Goal: Task Accomplishment & Management: Complete application form

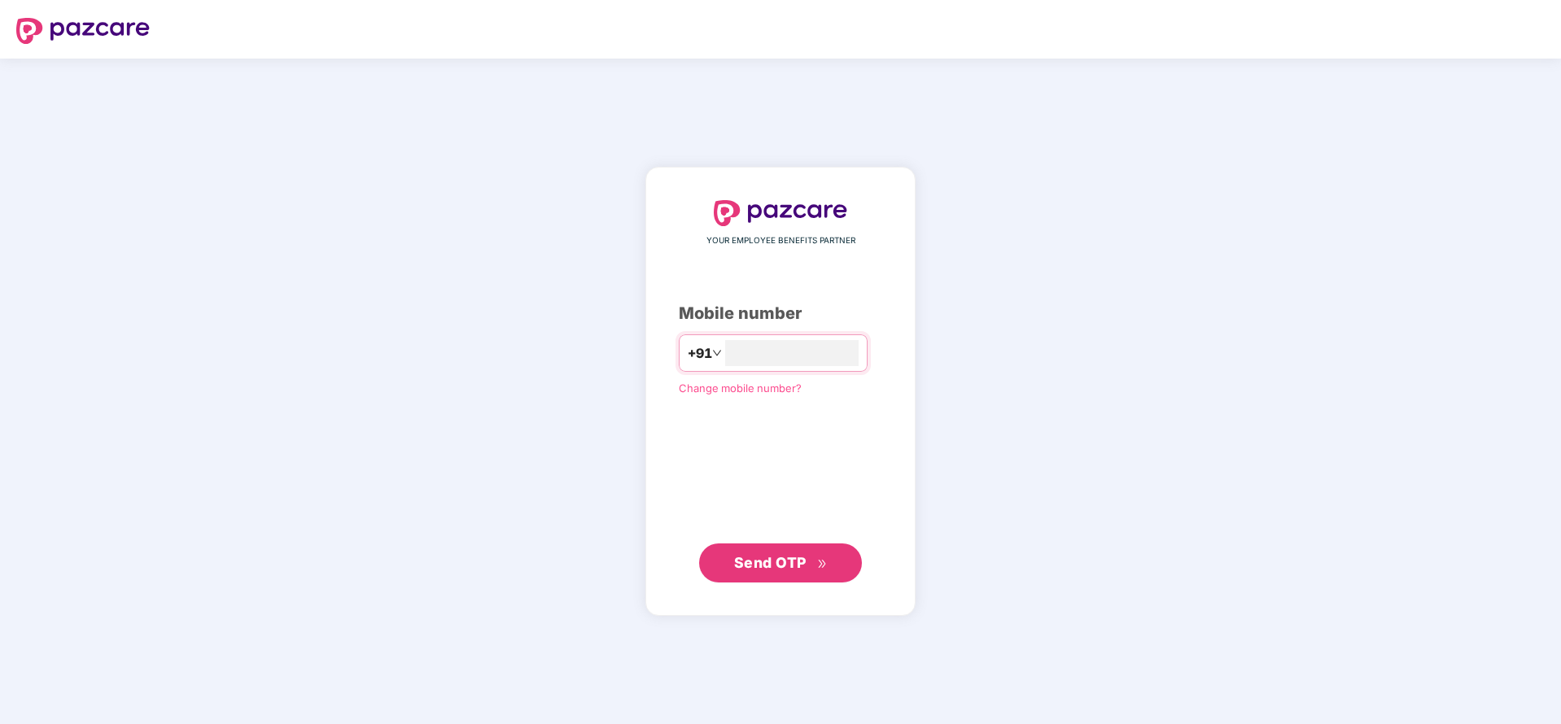
type input "**********"
click at [759, 567] on span "Send OTP" at bounding box center [770, 562] width 72 height 17
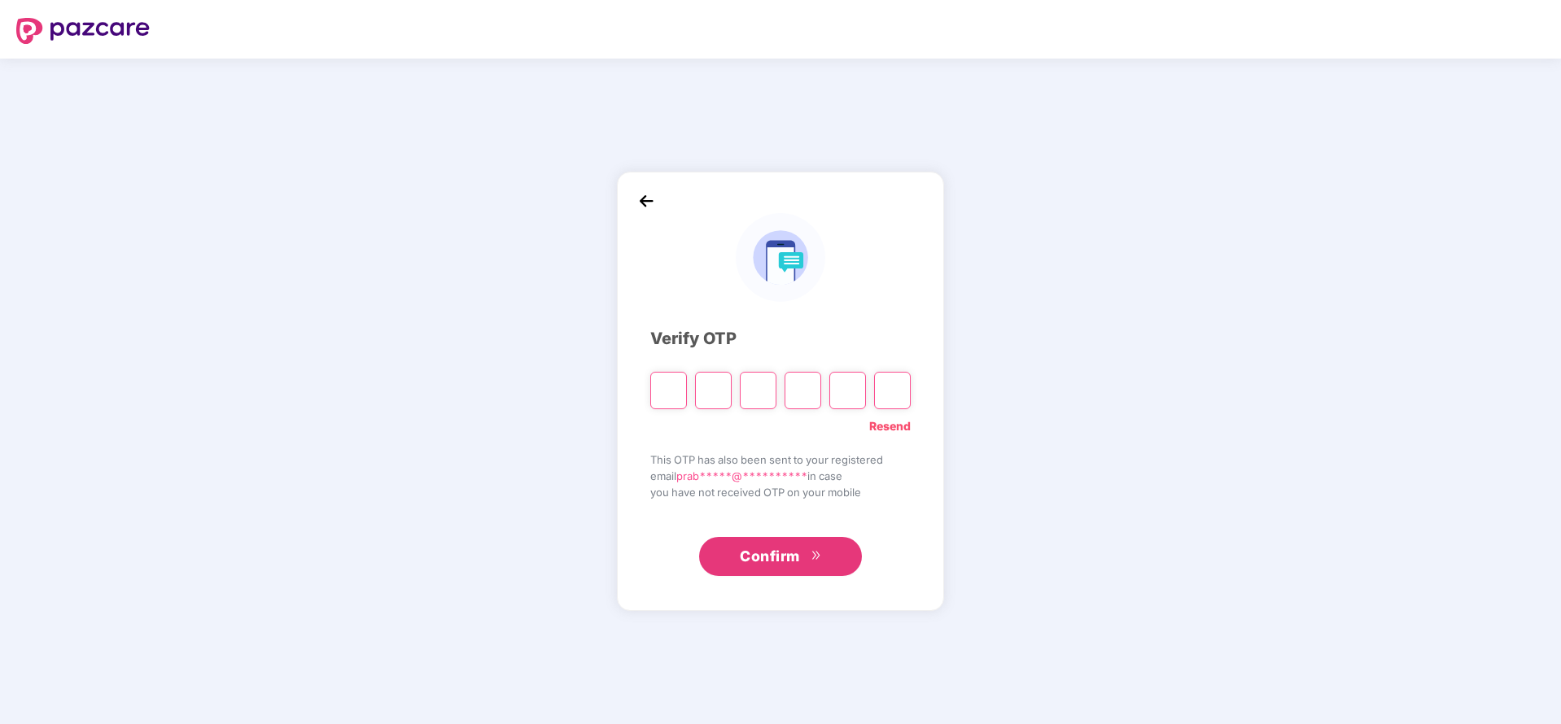
type input "*"
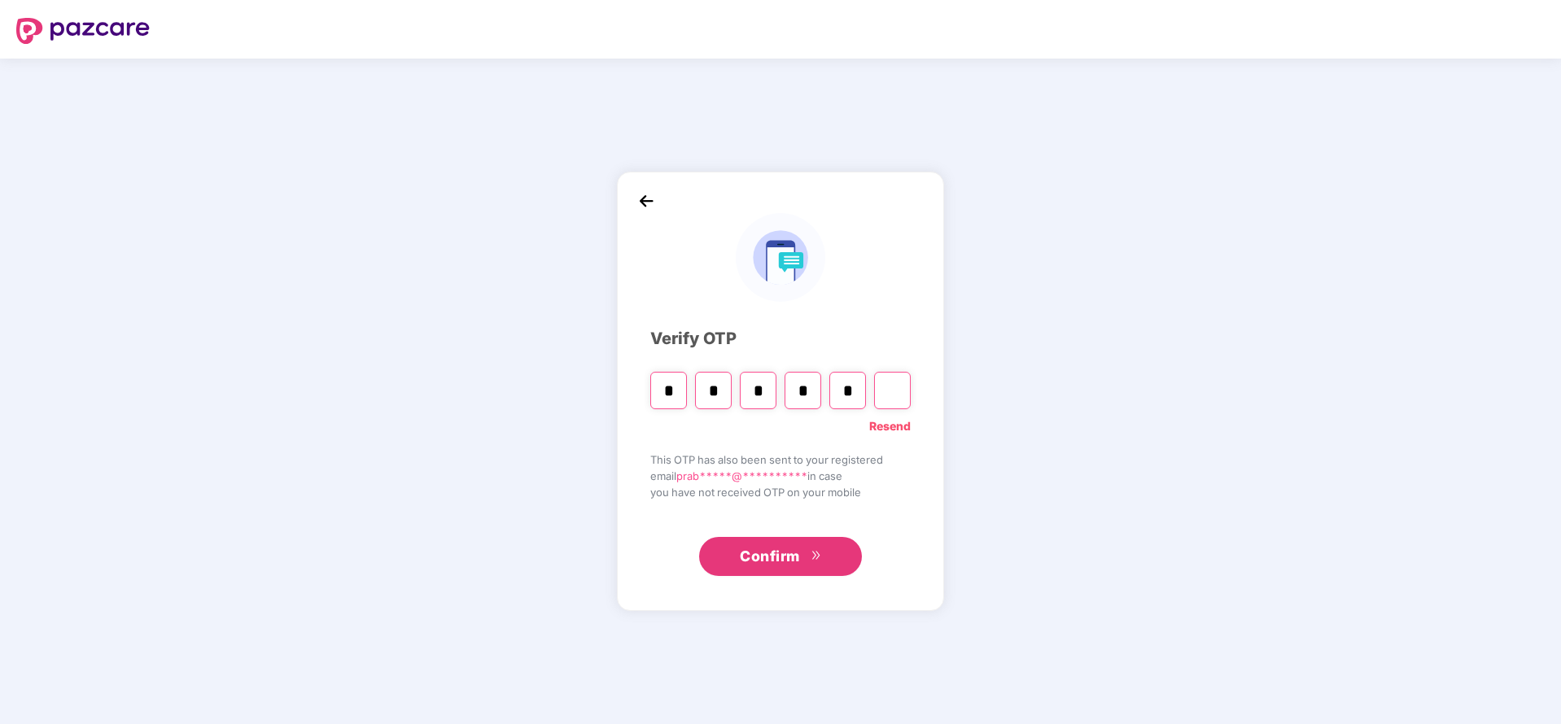
type input "*"
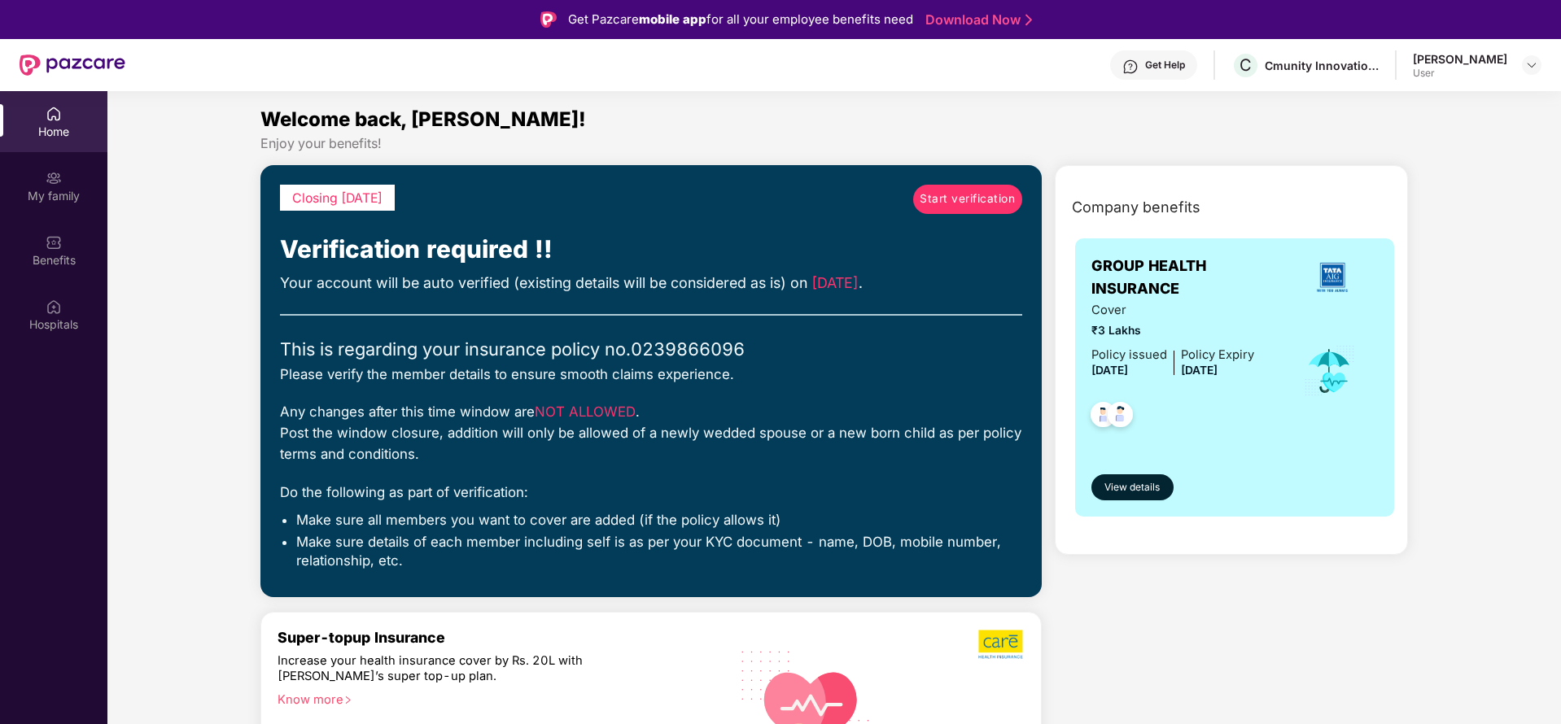
click at [934, 71] on div "Get Help C Cmunity Innovations Private Limited [PERSON_NAME] User" at bounding box center [833, 65] width 1416 height 52
click at [972, 197] on span "Start verification" at bounding box center [967, 199] width 95 height 18
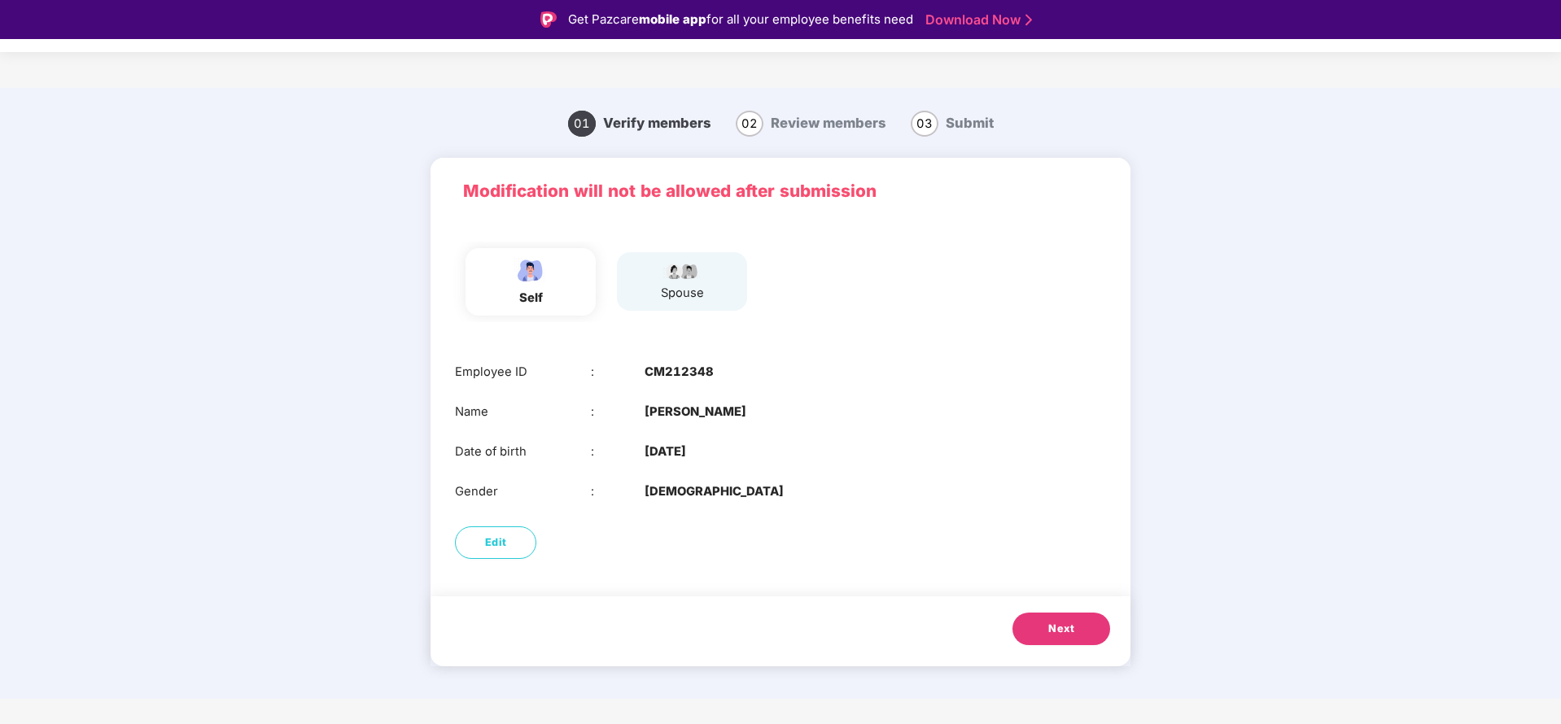
click at [1070, 634] on span "Next" at bounding box center [1061, 629] width 26 height 16
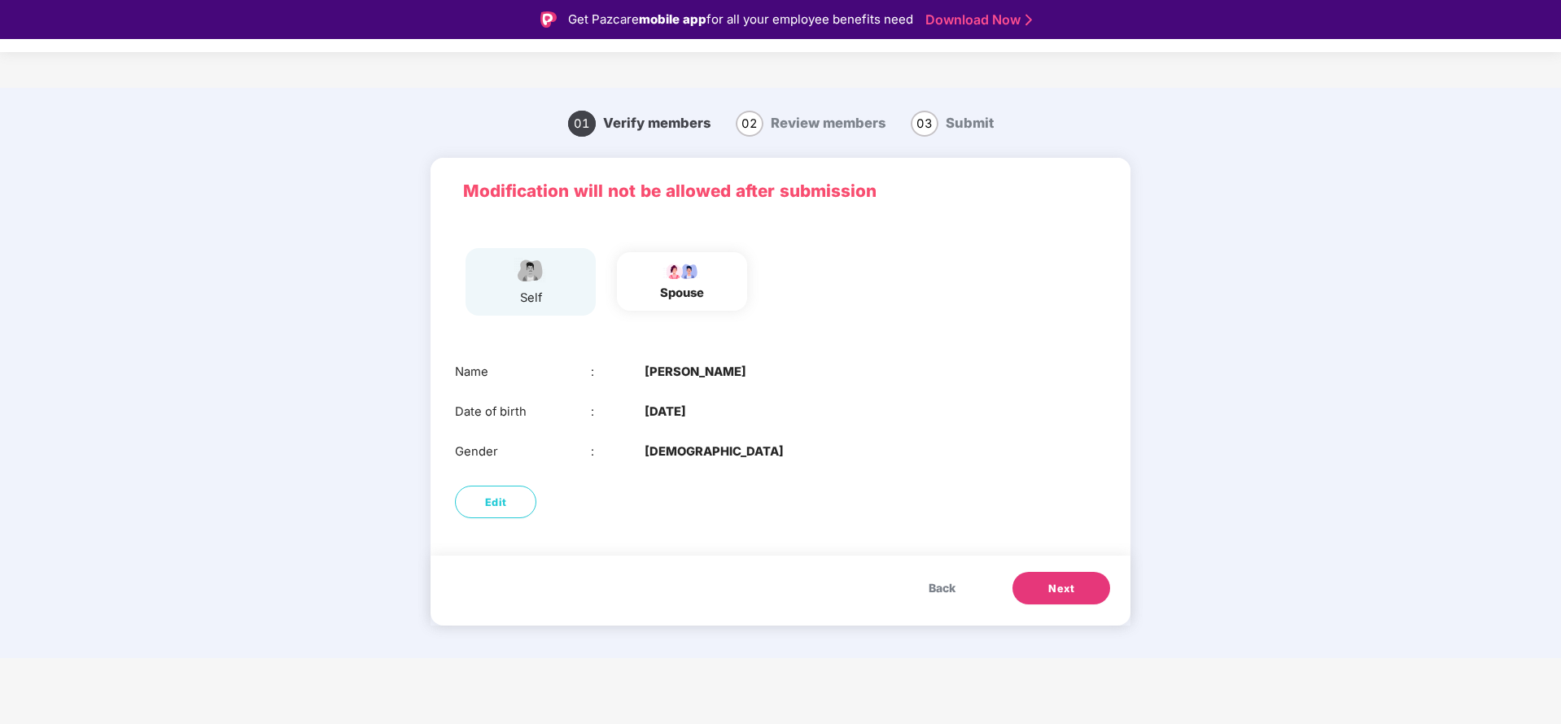
scroll to position [39, 0]
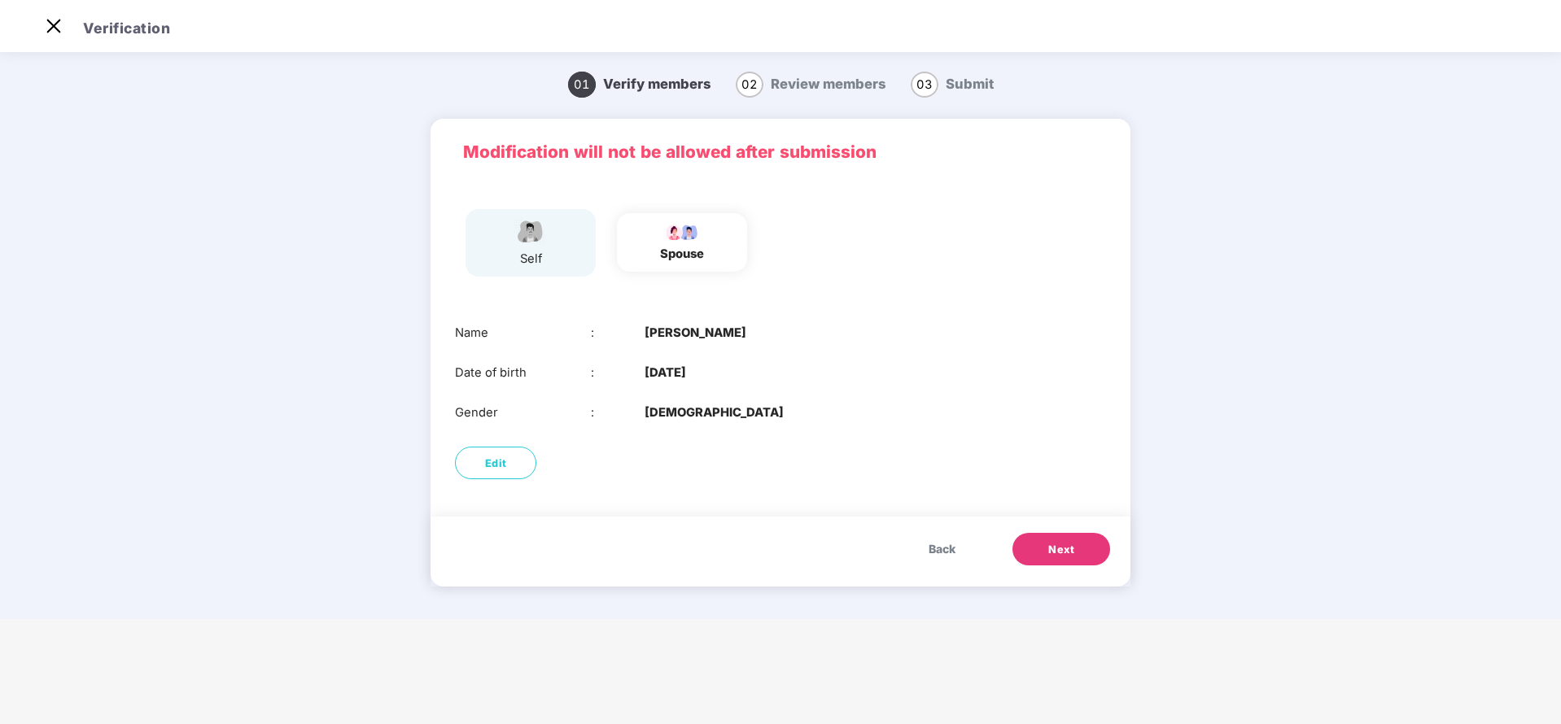
click at [1072, 556] on span "Next" at bounding box center [1061, 550] width 26 height 16
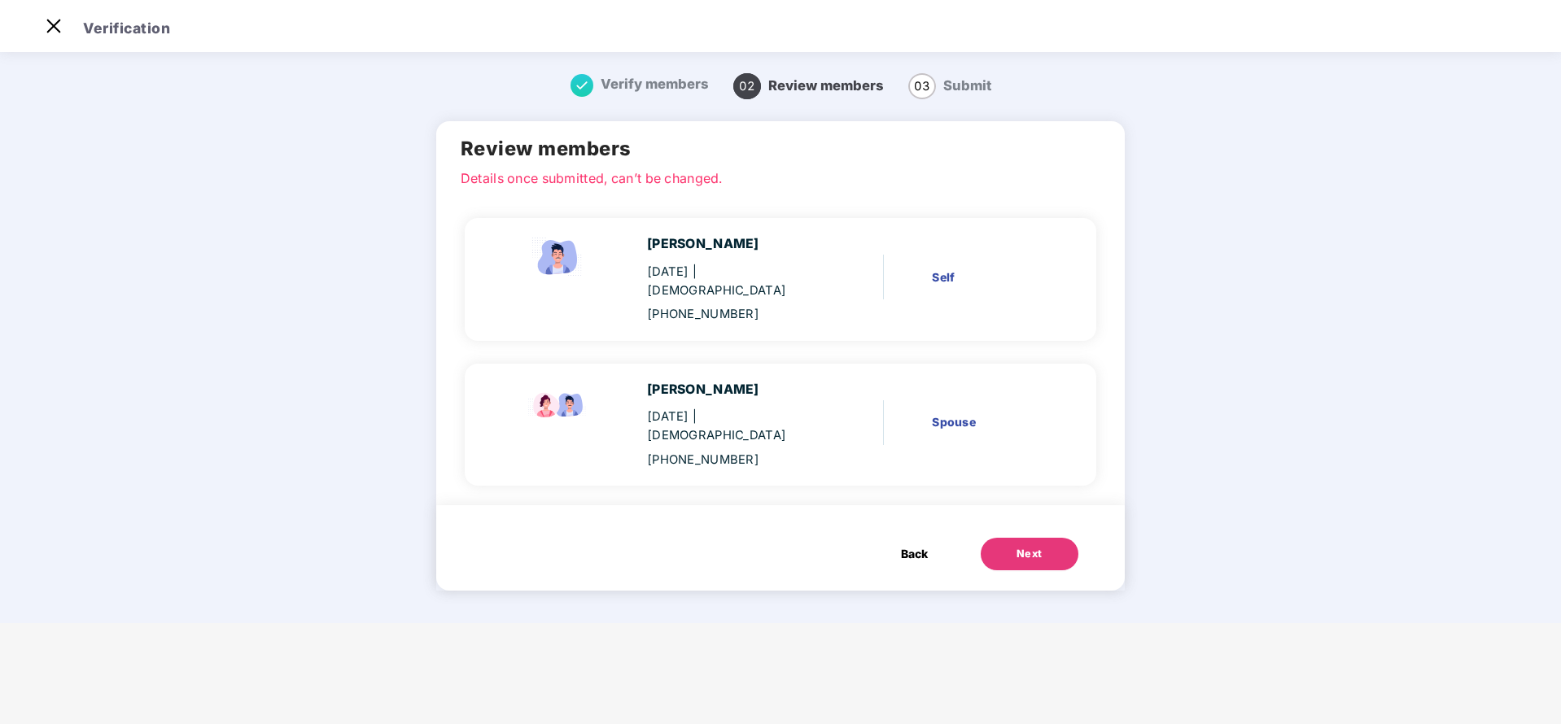
click at [1035, 538] on button "Next" at bounding box center [1030, 554] width 98 height 33
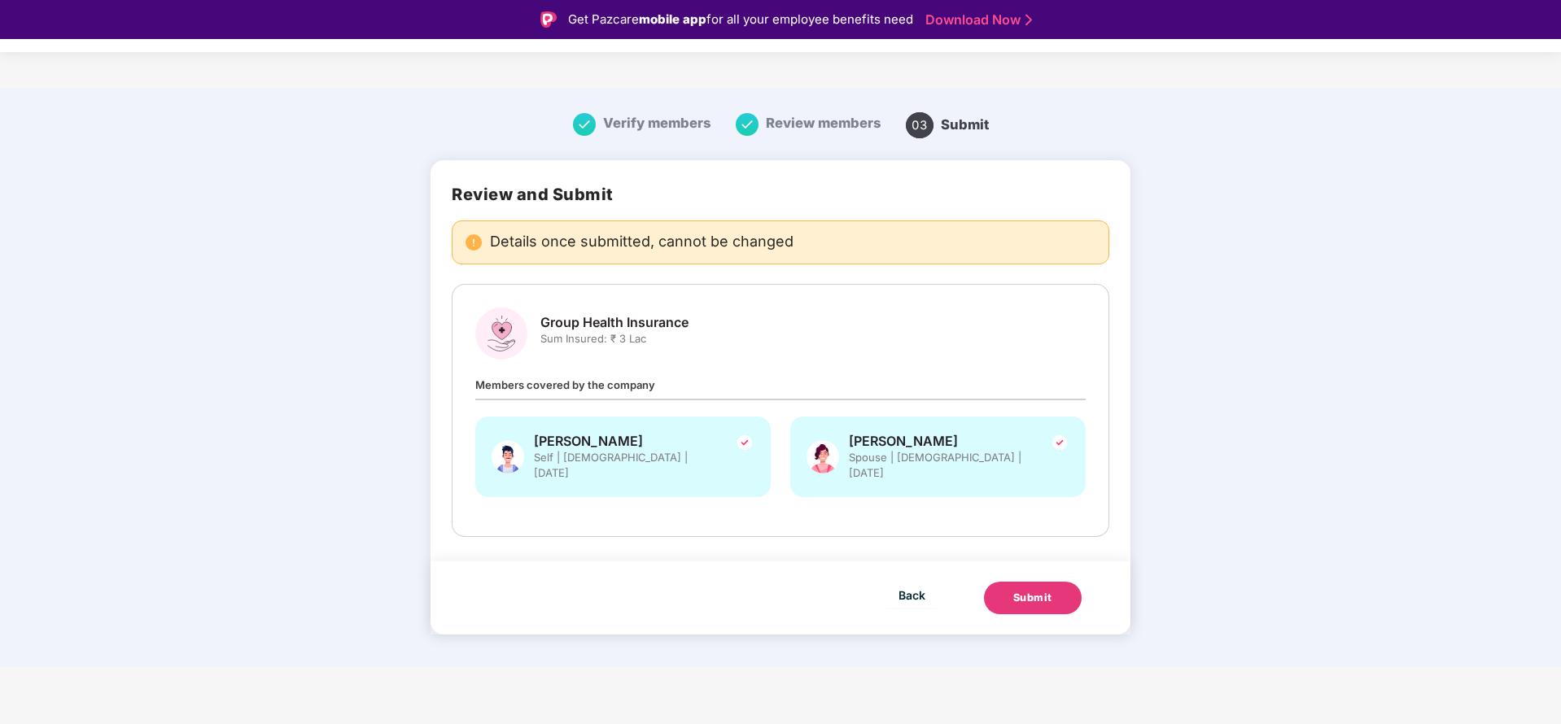
click at [1028, 582] on button "Submit" at bounding box center [1033, 598] width 98 height 33
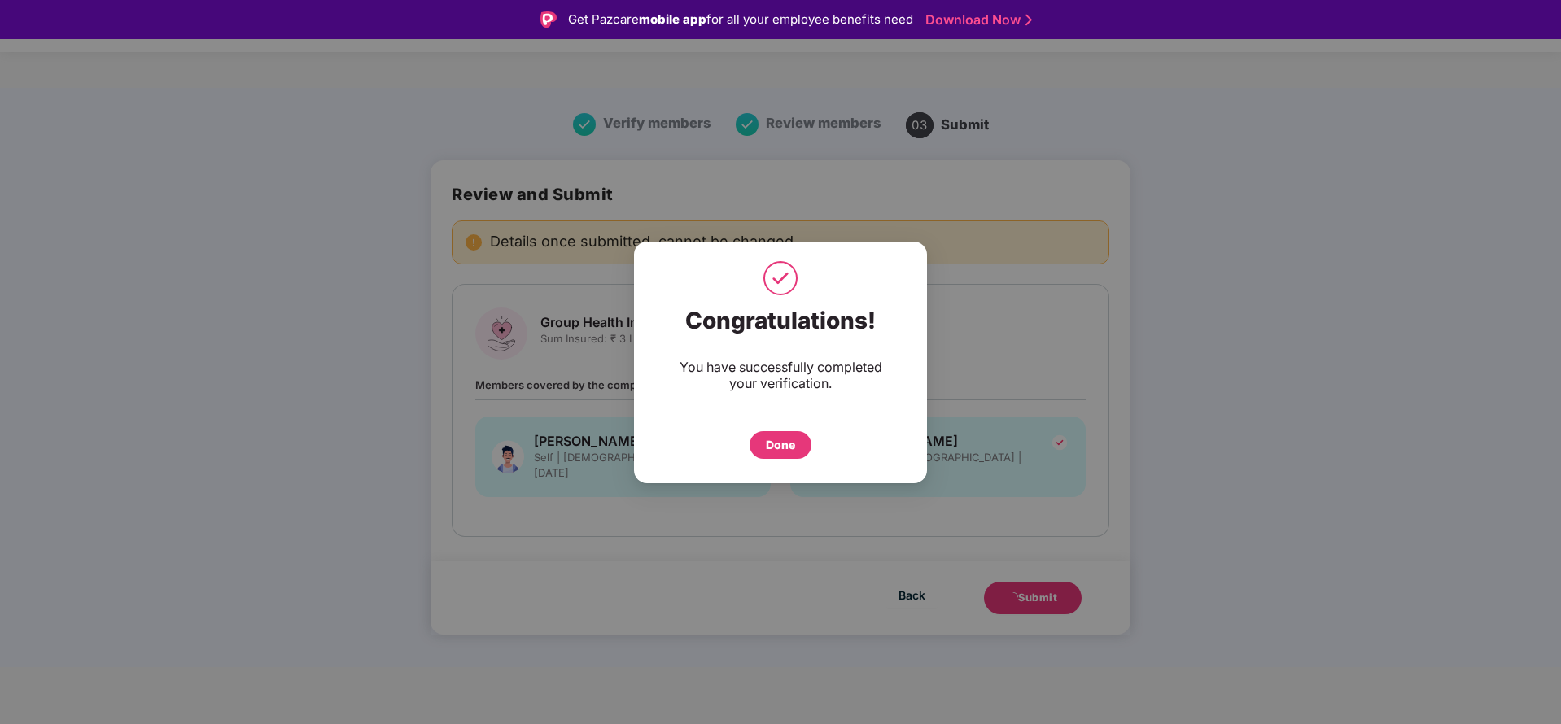
click at [774, 443] on div "Done" at bounding box center [780, 445] width 29 height 18
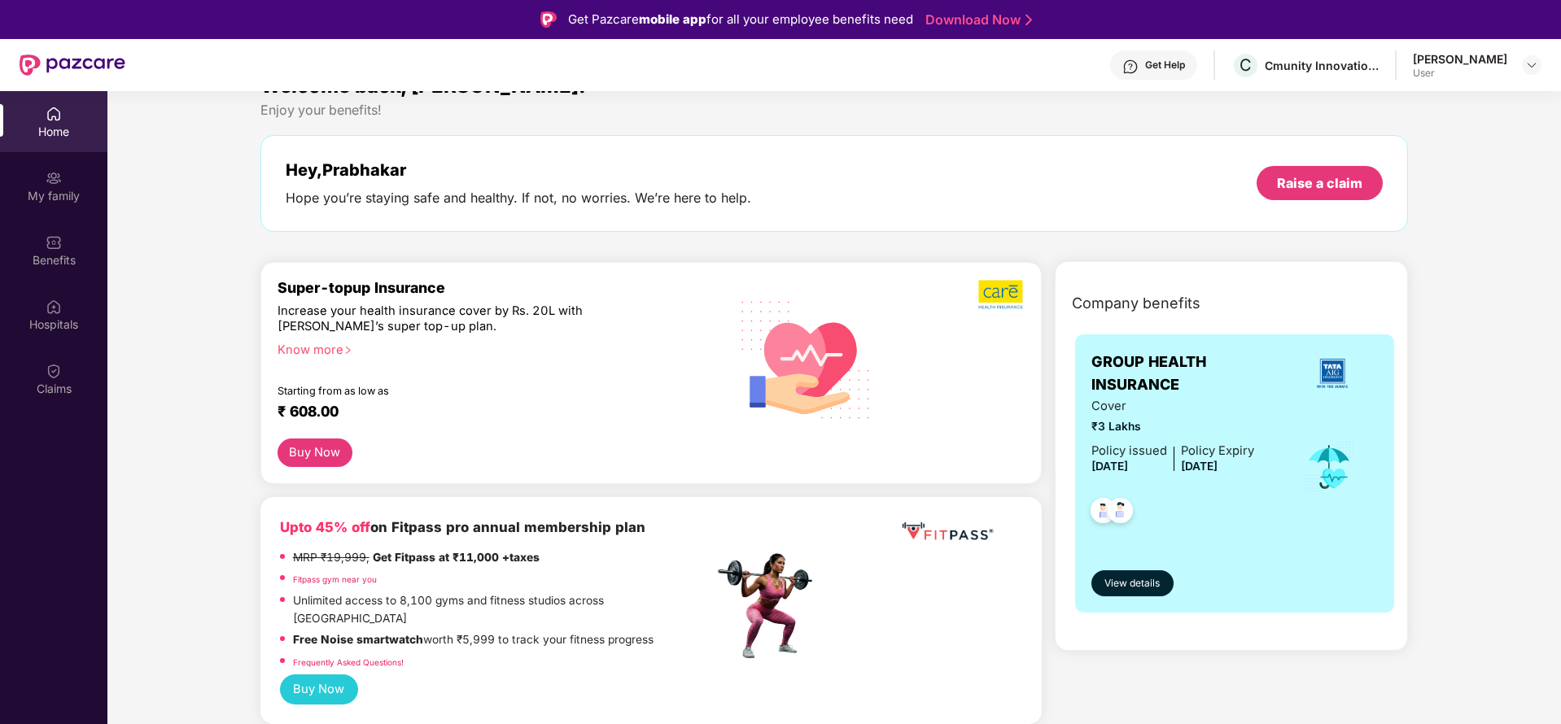
scroll to position [32, 0]
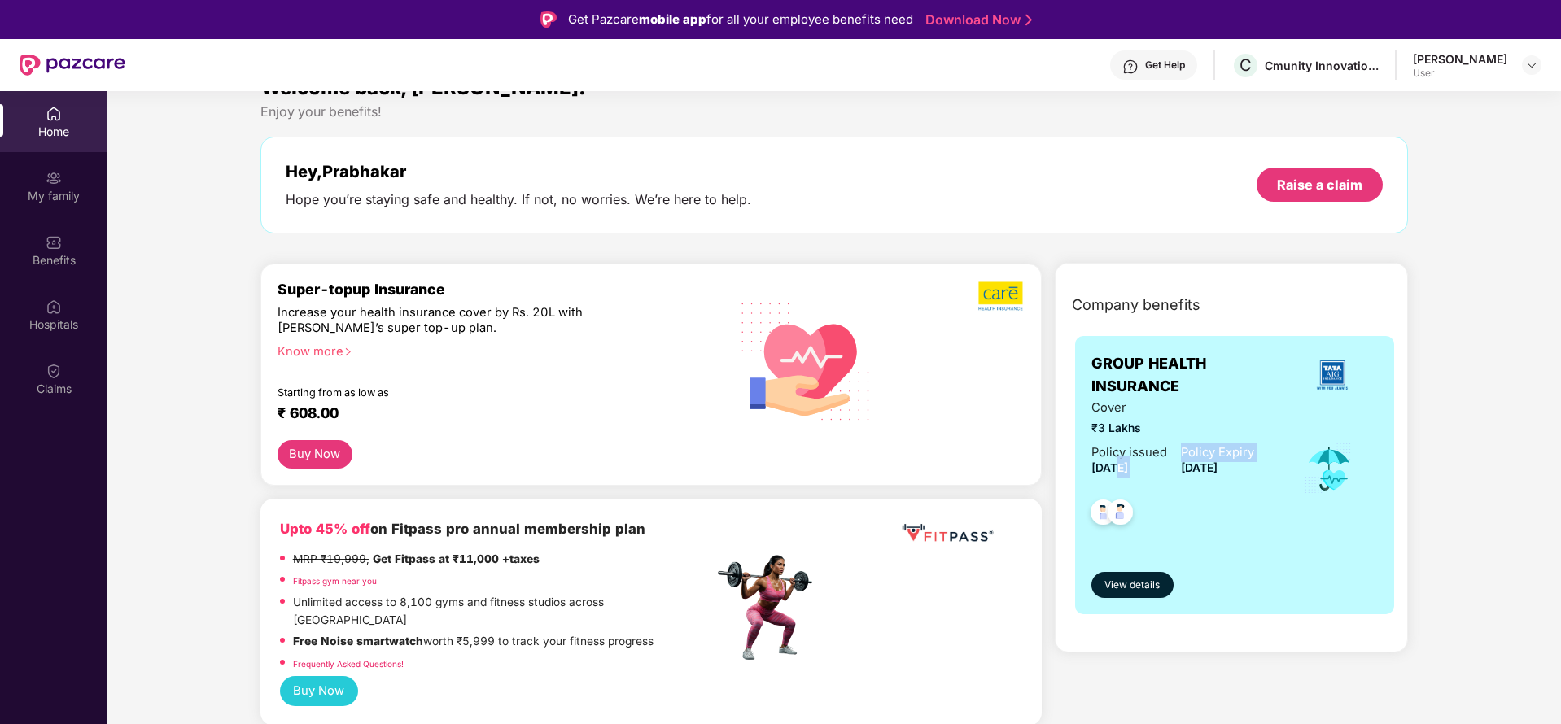
drag, startPoint x: 1116, startPoint y: 475, endPoint x: 1179, endPoint y: 468, distance: 63.8
click at [1179, 468] on div "Policy issued 22 Feb 2025 Policy Expiry 21 Feb 2026" at bounding box center [1173, 461] width 163 height 35
click at [45, 196] on div "My family" at bounding box center [53, 196] width 107 height 16
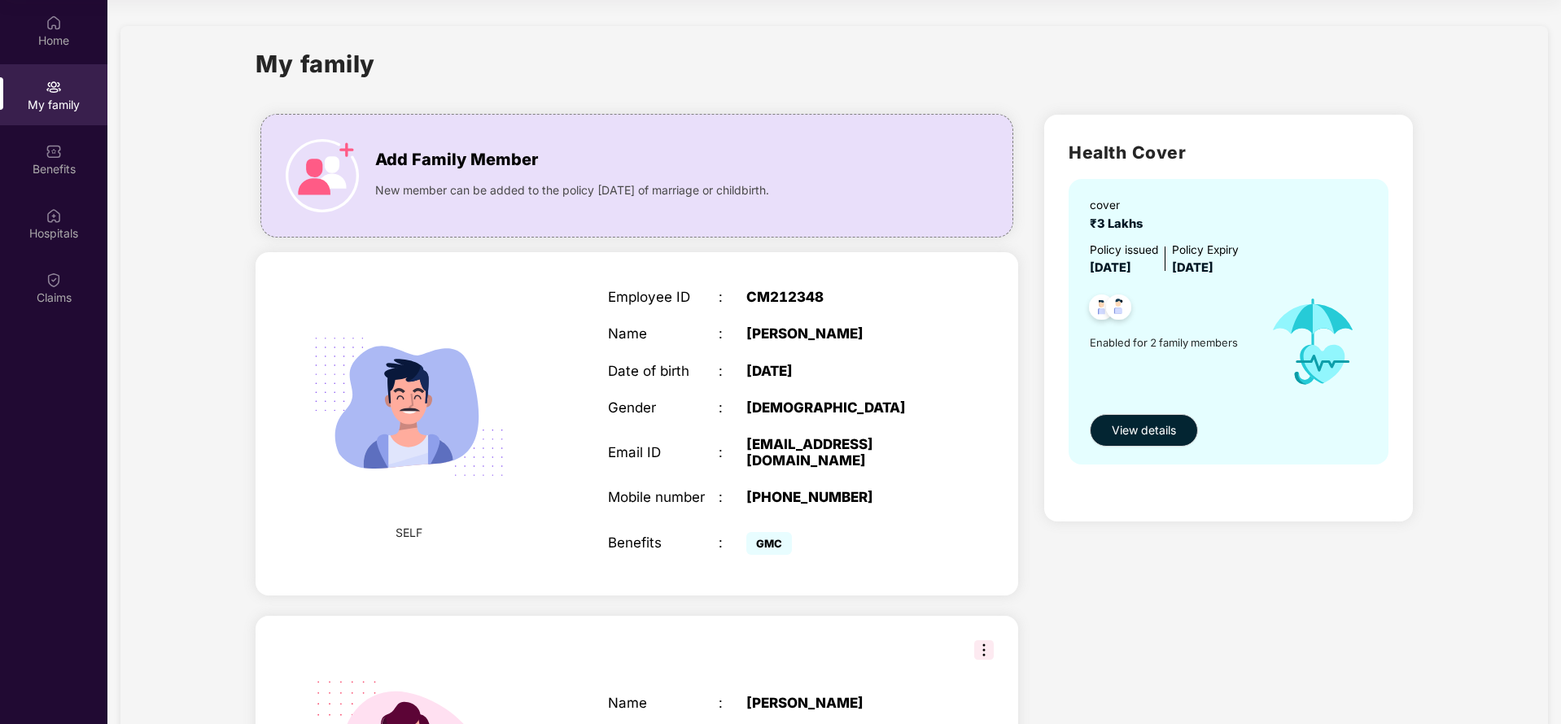
click at [982, 641] on img at bounding box center [984, 651] width 20 height 20
click at [1137, 591] on div "Health Cover cover ₹3 Lakhs Policy issued 22 Feb 2025 Policy Expiry 21 Feb 2026…" at bounding box center [1228, 520] width 395 height 836
click at [46, 150] on img at bounding box center [54, 151] width 16 height 16
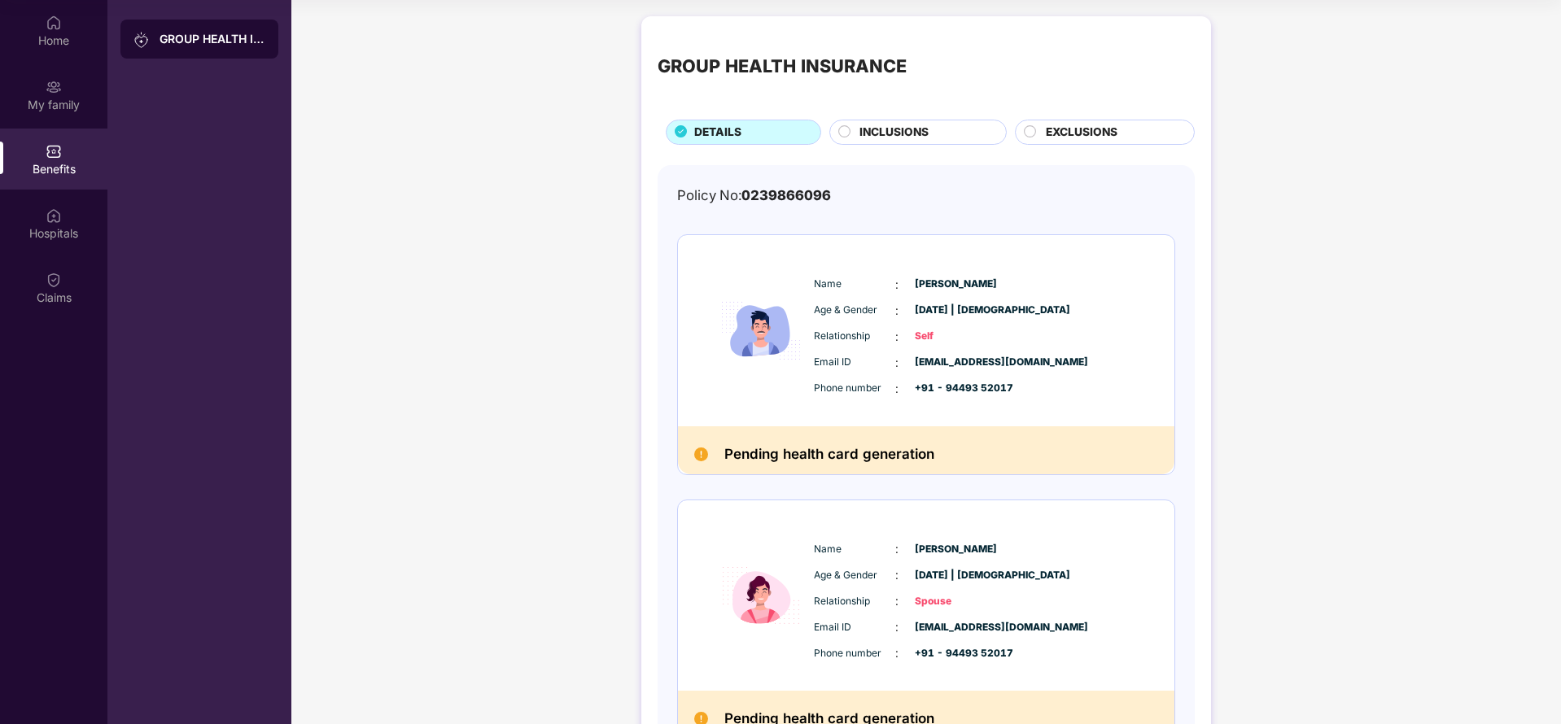
click at [907, 124] on span "INCLUSIONS" at bounding box center [894, 133] width 69 height 18
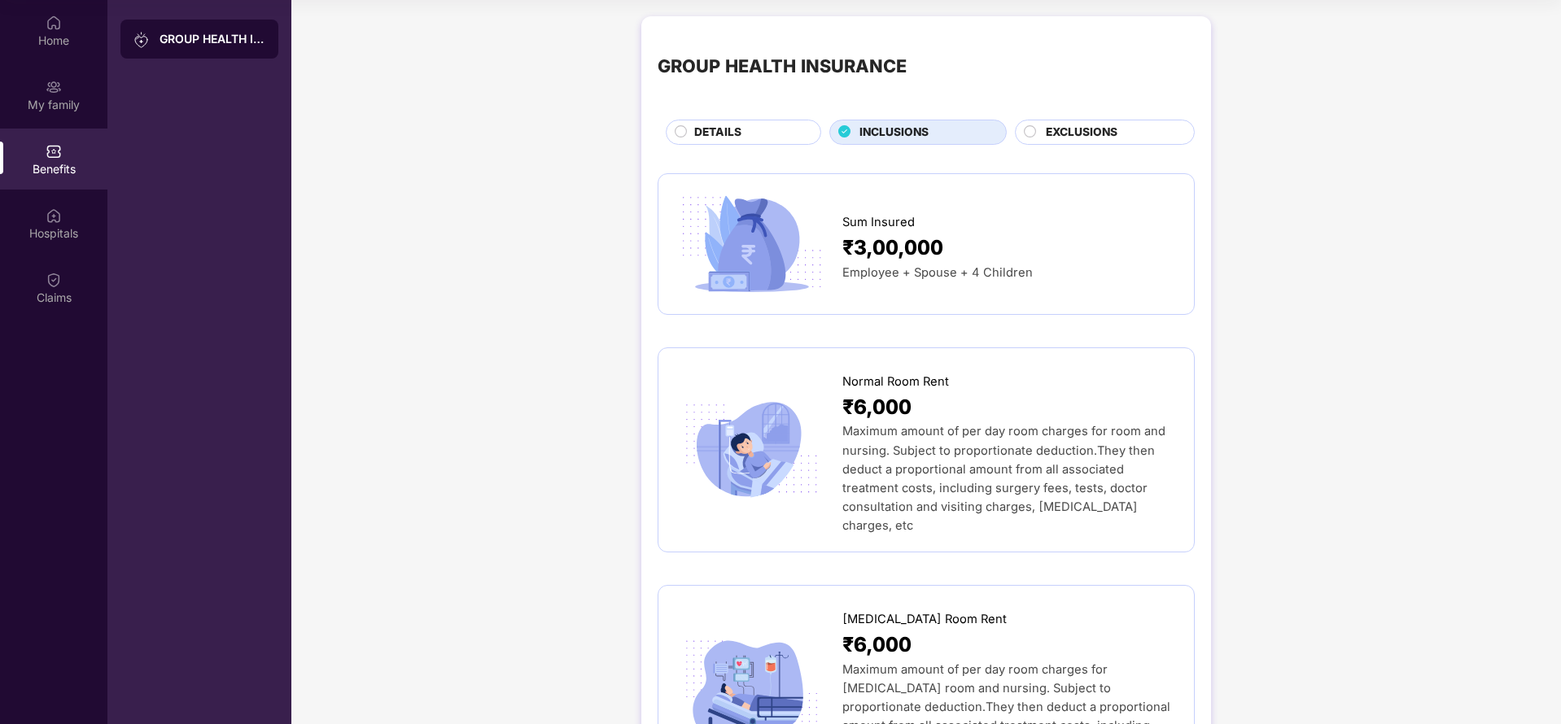
click at [1070, 142] on div "EXCLUSIONS" at bounding box center [1112, 134] width 148 height 20
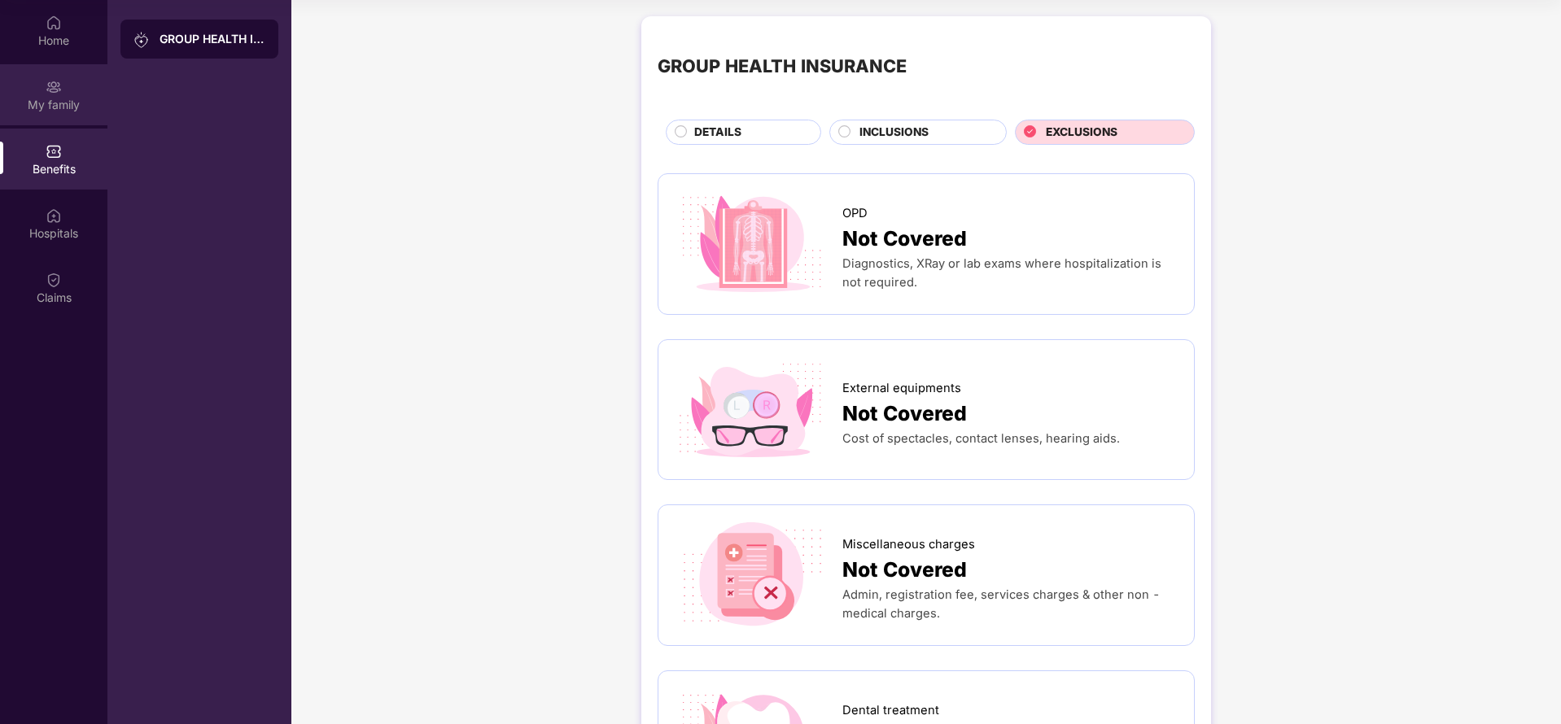
click at [77, 108] on div "My family" at bounding box center [53, 105] width 107 height 16
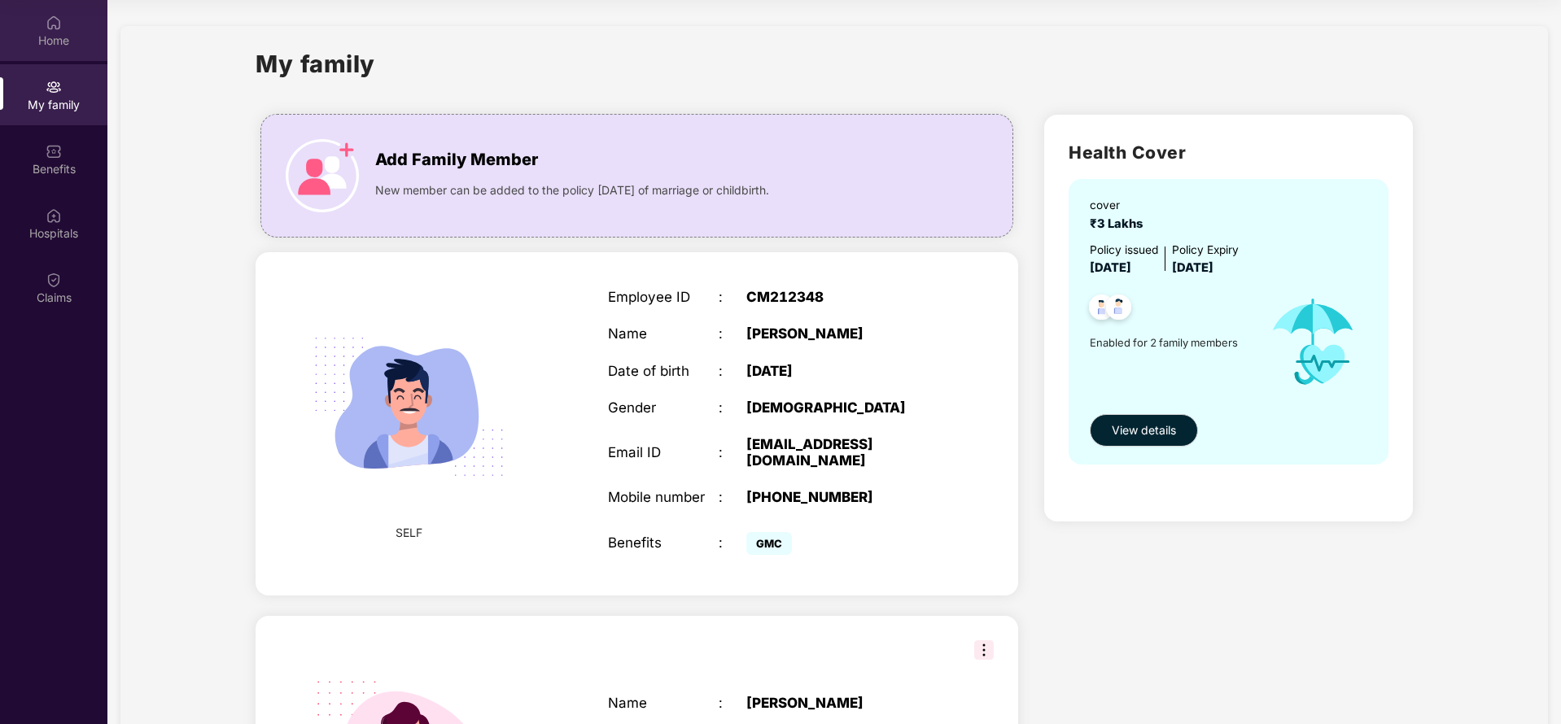
click at [78, 45] on div "Home" at bounding box center [53, 41] width 107 height 16
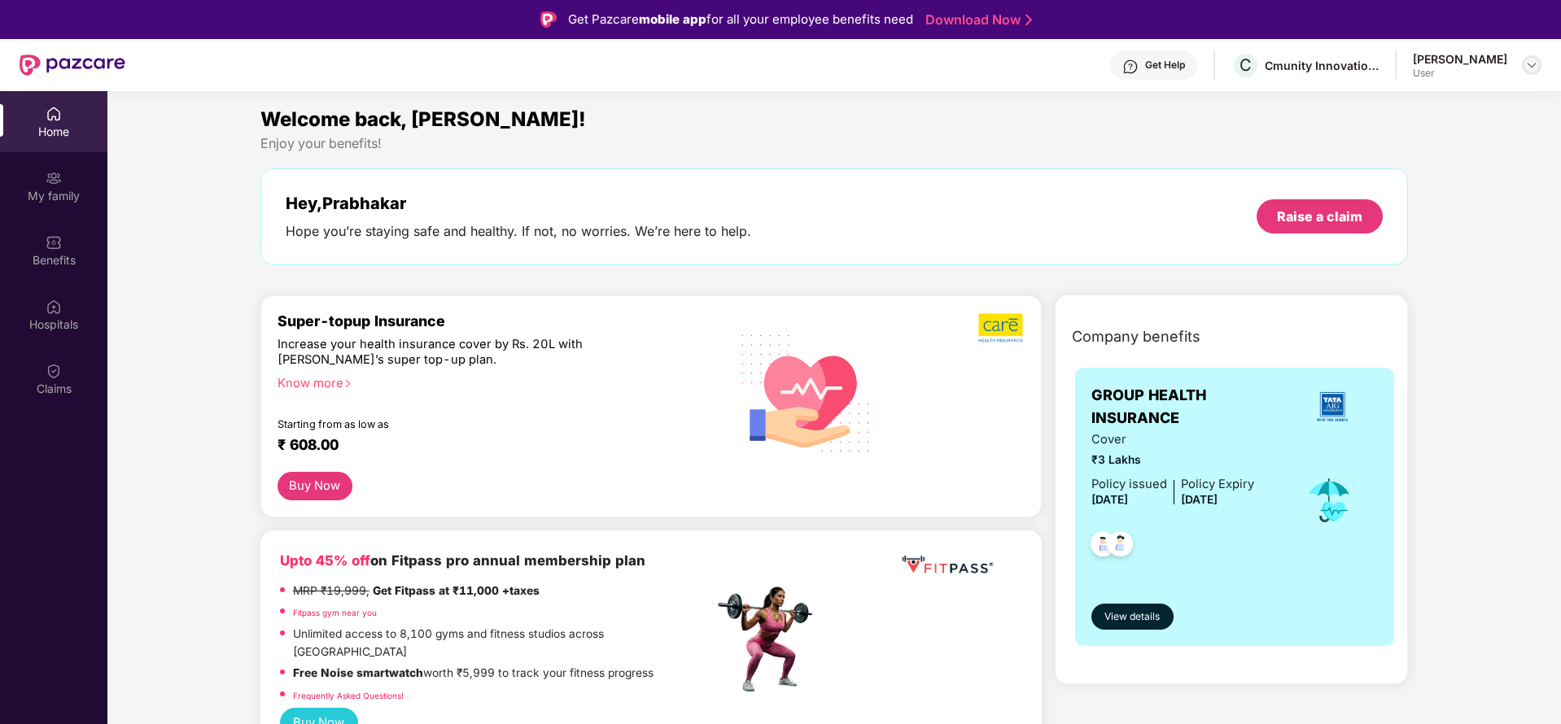
click at [1527, 59] on img at bounding box center [1531, 65] width 13 height 13
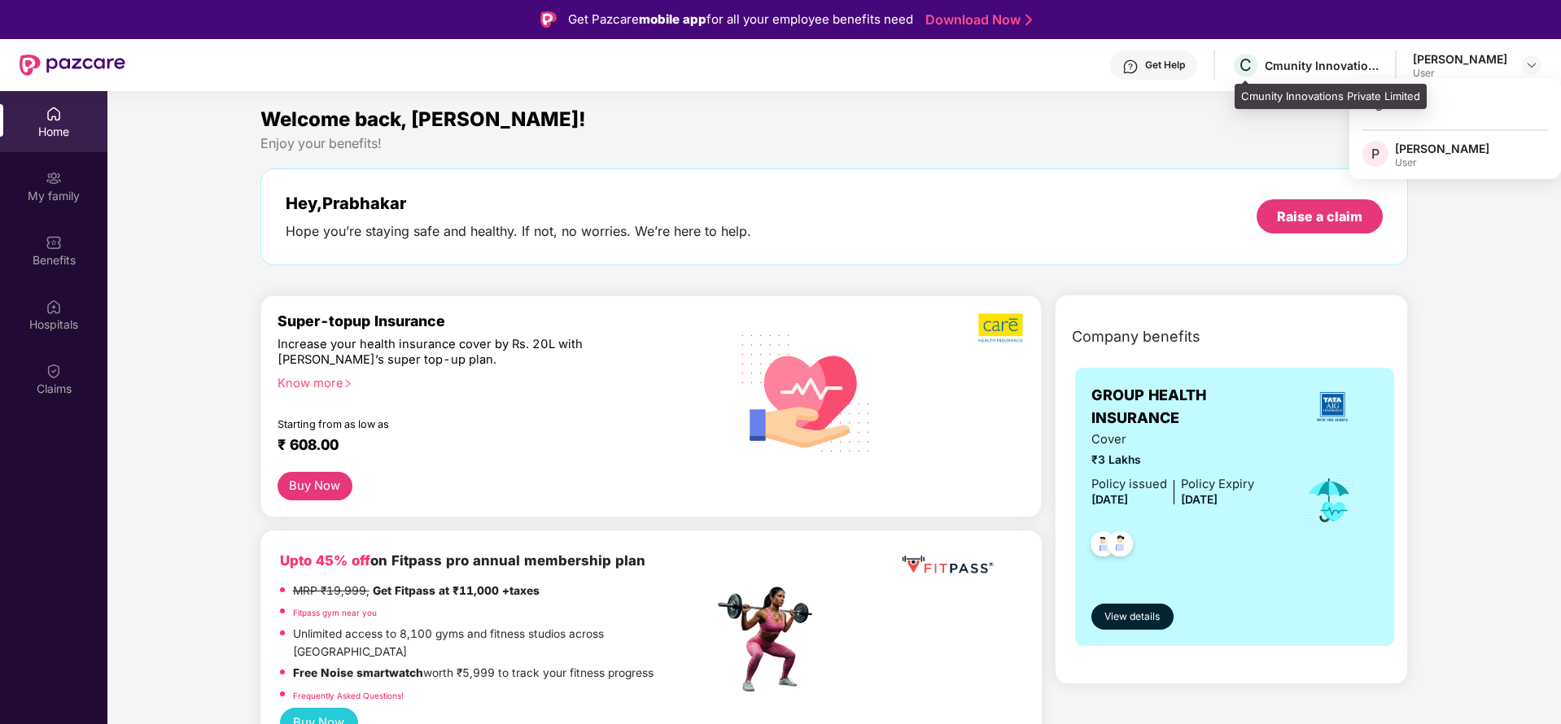
click at [1363, 65] on div "Cmunity Innovations Private Limited" at bounding box center [1322, 65] width 114 height 15
click at [1341, 64] on div "Cmunity Innovations Private Limited" at bounding box center [1322, 65] width 114 height 15
click at [1252, 68] on span "C" at bounding box center [1246, 65] width 12 height 20
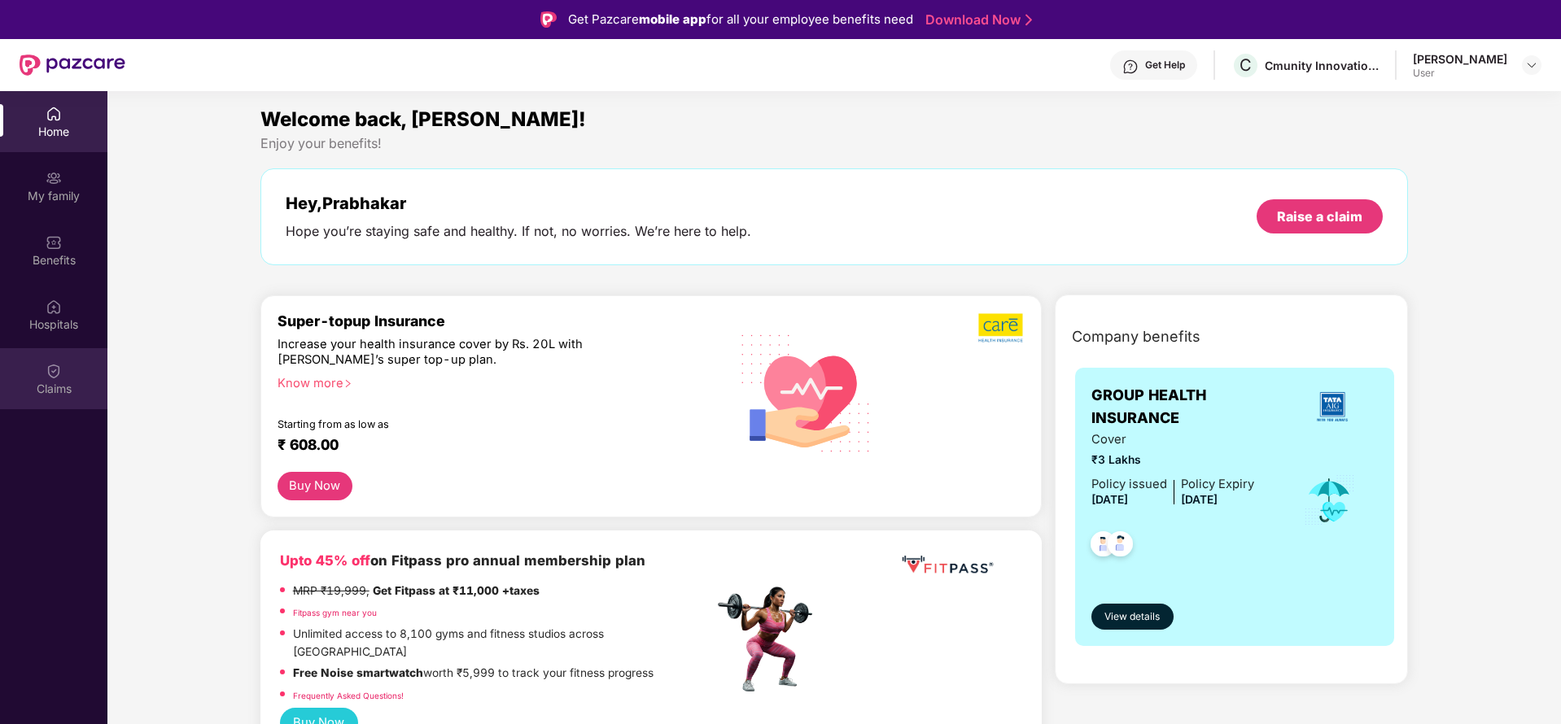
click at [46, 378] on img at bounding box center [54, 371] width 16 height 16
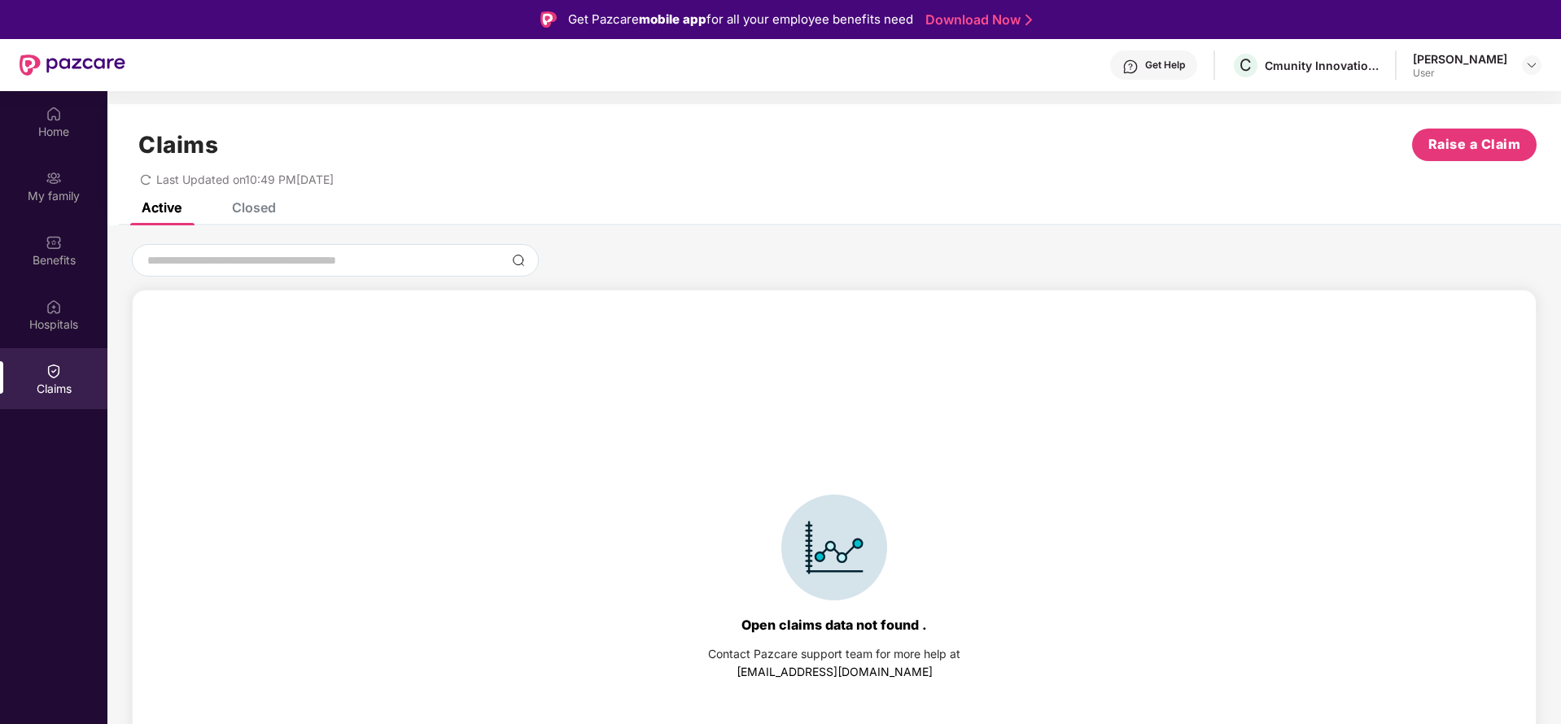
click at [255, 208] on div "Closed" at bounding box center [254, 207] width 44 height 16
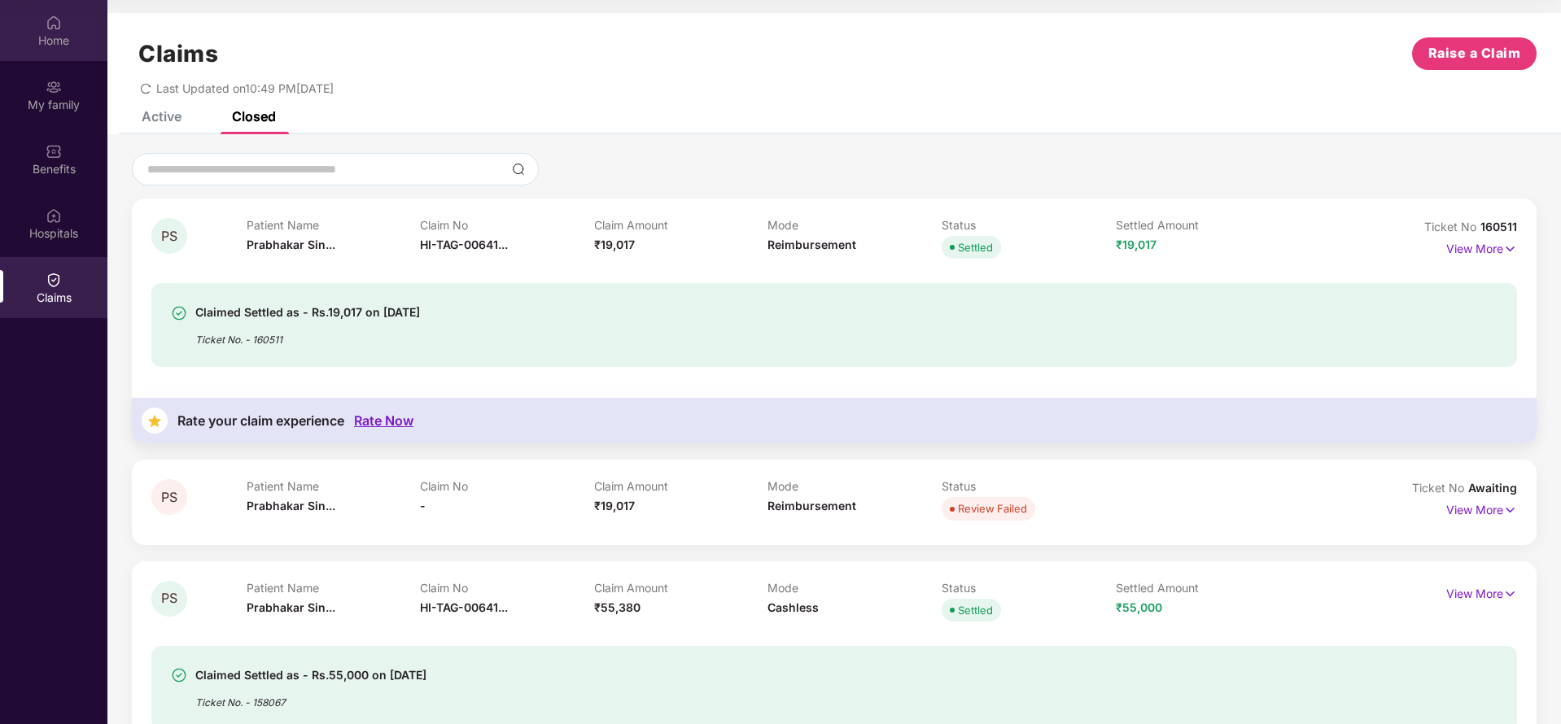
click at [55, 46] on div "Home" at bounding box center [53, 41] width 107 height 16
